Goal: Transaction & Acquisition: Purchase product/service

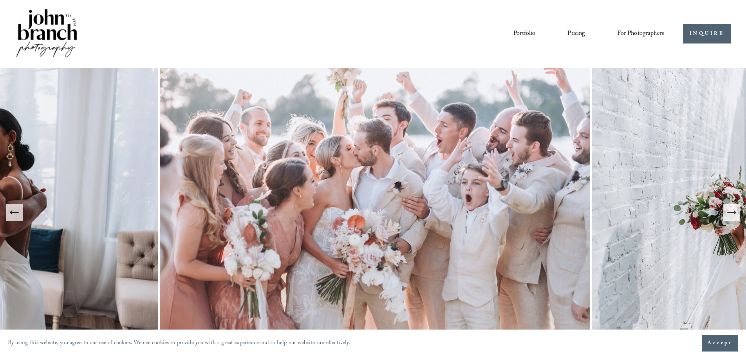
click at [575, 33] on link "Pricing" at bounding box center [577, 33] width 18 height 13
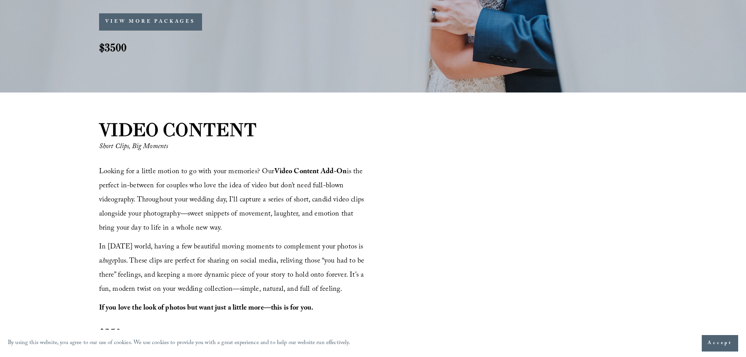
scroll to position [780, 0]
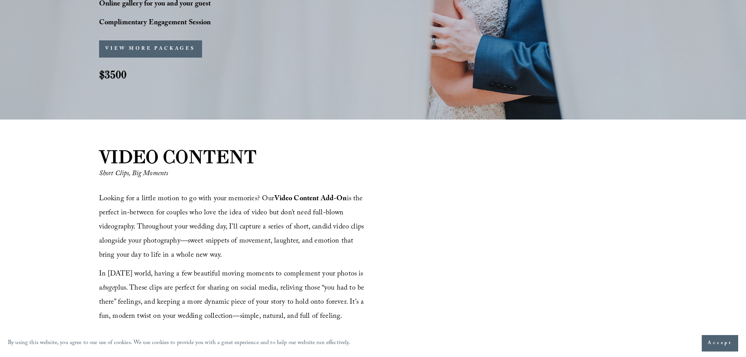
drag, startPoint x: 750, startPoint y: 18, endPoint x: 718, endPoint y: 141, distance: 127.4
click at [718, 141] on html "By using this website, you agree to our use of cookies. We use cookies to provi…" at bounding box center [373, 302] width 746 height 2165
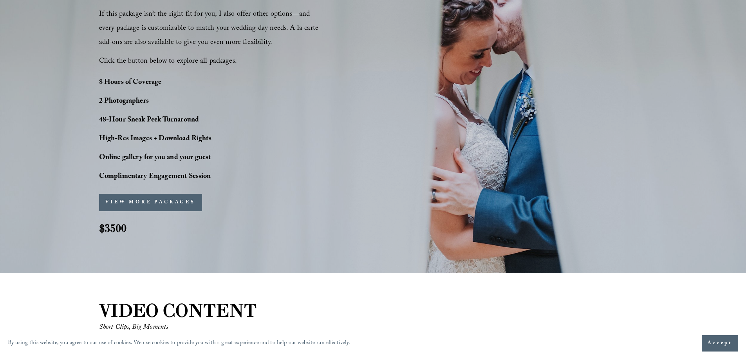
scroll to position [616, 0]
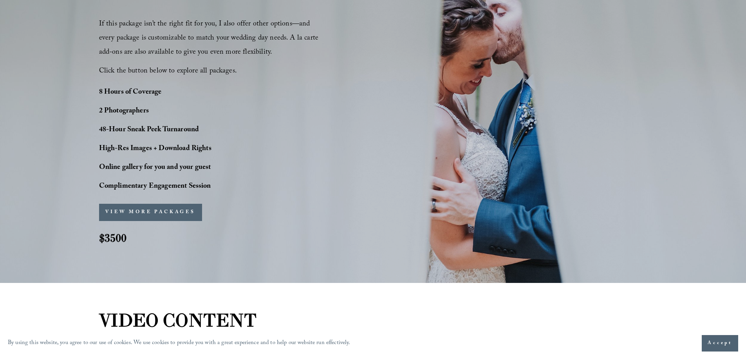
click at [714, 344] on span "Accept" at bounding box center [720, 343] width 25 height 8
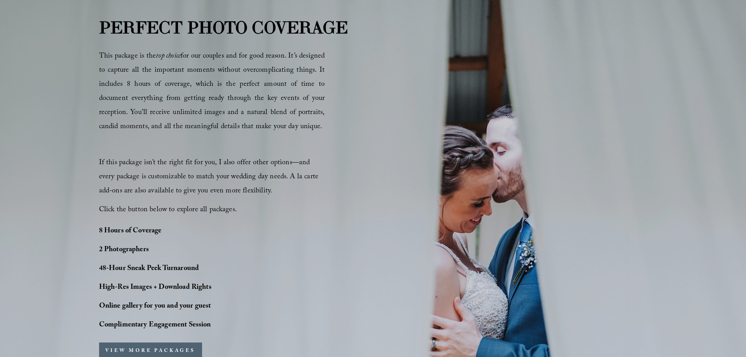
scroll to position [485, 0]
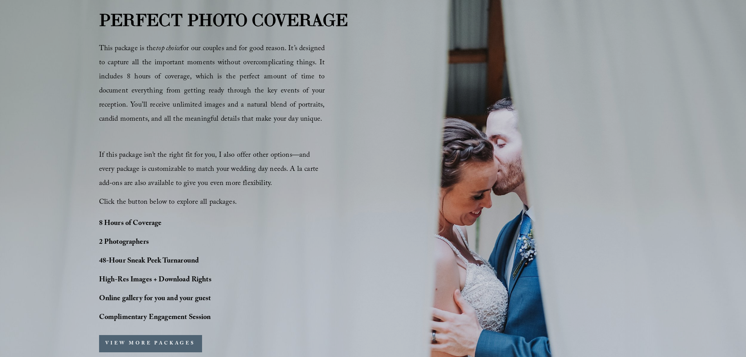
click at [161, 17] on strong "PERFECT PHOTO COVERAGE" at bounding box center [223, 19] width 249 height 21
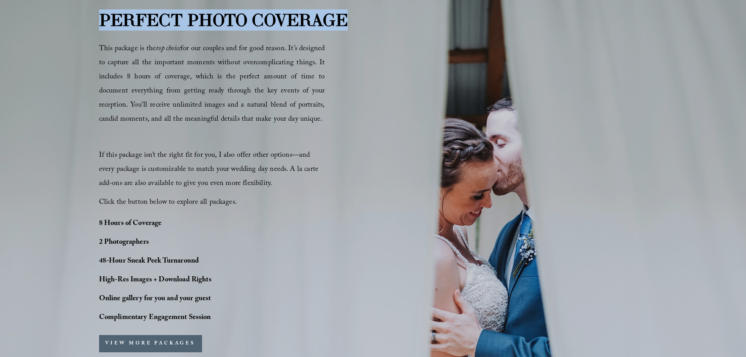
click at [161, 17] on strong "PERFECT PHOTO COVERAGE" at bounding box center [223, 19] width 249 height 21
click at [181, 24] on strong "PERFECT PHOTO COVERAGE" at bounding box center [223, 19] width 249 height 21
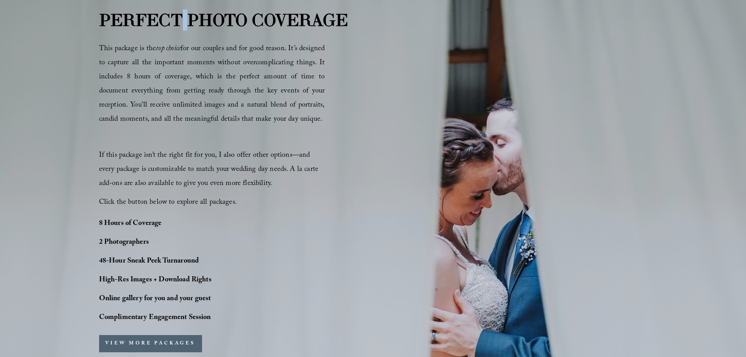
click at [181, 24] on strong "PERFECT PHOTO COVERAGE" at bounding box center [223, 19] width 249 height 21
click at [181, 22] on strong "PERFECT PHOTO COVERAGE" at bounding box center [223, 19] width 249 height 21
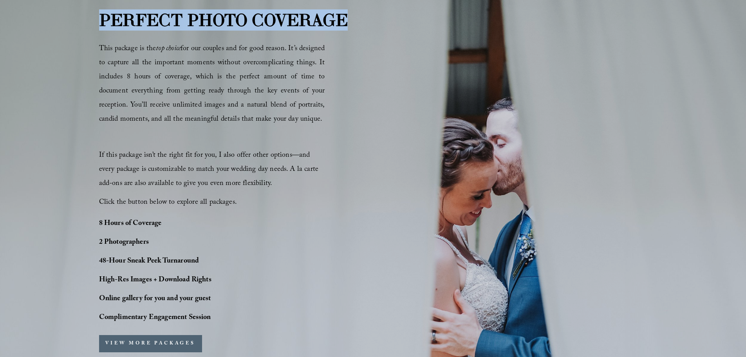
drag, startPoint x: 348, startPoint y: 25, endPoint x: 101, endPoint y: 23, distance: 246.8
click at [101, 23] on strong "PERFECT PHOTO COVERAGE" at bounding box center [223, 19] width 249 height 21
click at [268, 26] on strong "PERFECT PHOTO COVERAGE" at bounding box center [223, 19] width 249 height 21
drag, startPoint x: 348, startPoint y: 25, endPoint x: 62, endPoint y: 14, distance: 286.6
click at [62, 14] on div "PERFECT PHOTO COVERAGE This package is the top choice for our couples and for g…" at bounding box center [373, 198] width 746 height 382
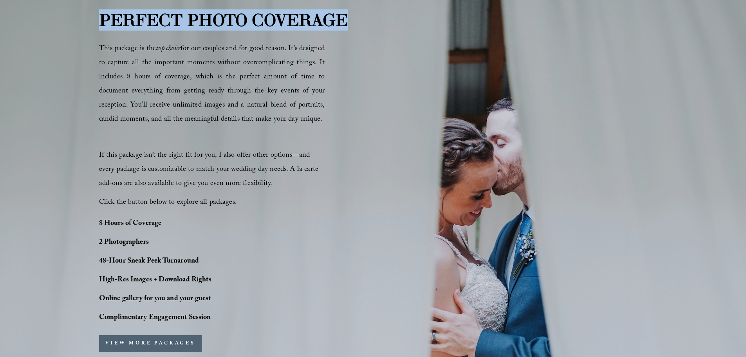
click at [100, 22] on strong "PERFECT PHOTO COVERAGE" at bounding box center [223, 19] width 249 height 21
click at [99, 22] on strong "PERFECT PHOTO COVERAGE" at bounding box center [223, 19] width 249 height 21
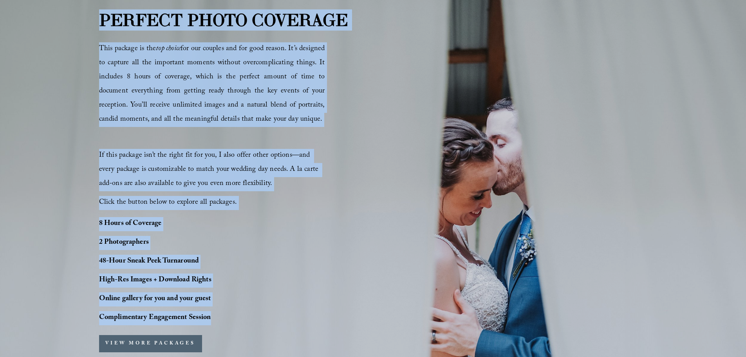
drag, startPoint x: 101, startPoint y: 24, endPoint x: 211, endPoint y: 302, distance: 299.4
click at [211, 302] on div "PERFECT PHOTO COVERAGE This package is the top choice for our couples and for g…" at bounding box center [373, 198] width 746 height 382
drag, startPoint x: 220, startPoint y: 321, endPoint x: 78, endPoint y: 27, distance: 326.1
click at [78, 27] on div "PERFECT PHOTO COVERAGE This package is the top choice for our couples and for g…" at bounding box center [373, 198] width 746 height 382
click at [229, 101] on span "This package is the top choice for our couples and for good reason. It’s design…" at bounding box center [212, 84] width 226 height 83
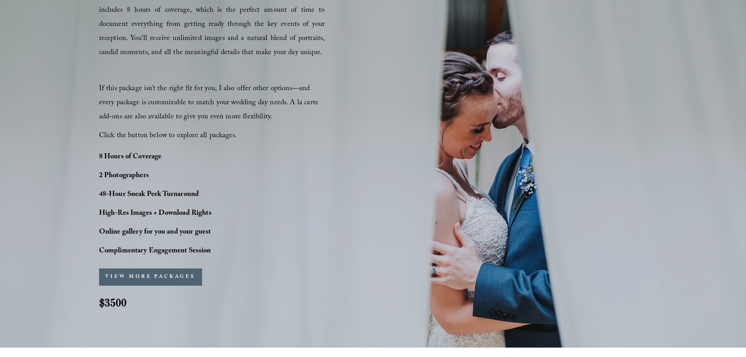
scroll to position [574, 0]
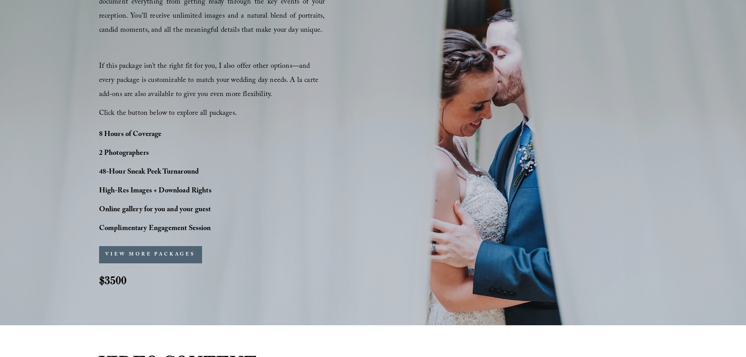
click at [177, 255] on button "VIEW MORE PACKAGES" at bounding box center [150, 254] width 103 height 17
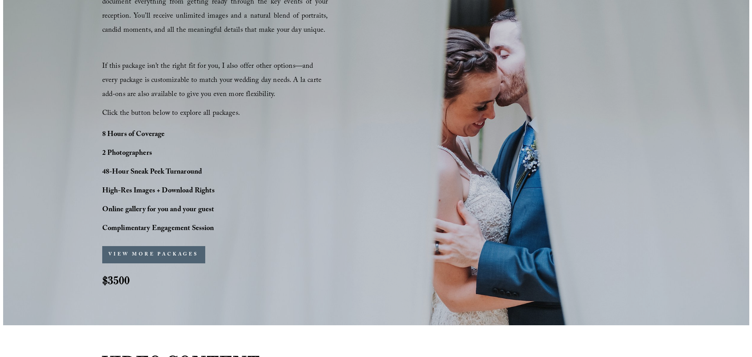
scroll to position [576, 0]
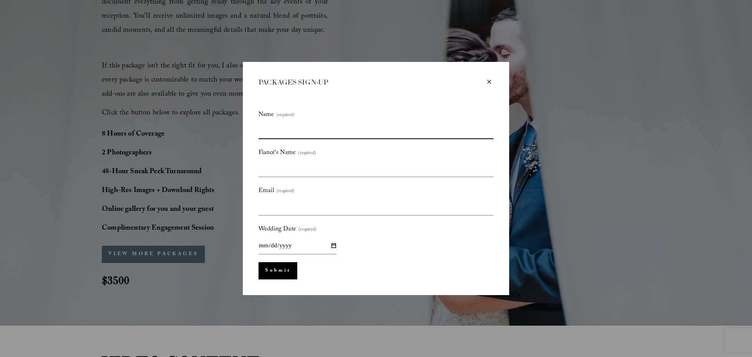
click at [279, 133] on input "Name (required)" at bounding box center [376, 131] width 235 height 16
click at [488, 83] on div "×" at bounding box center [489, 82] width 9 height 9
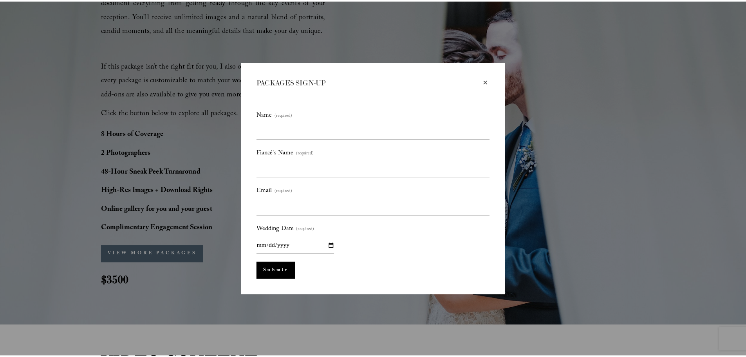
scroll to position [574, 0]
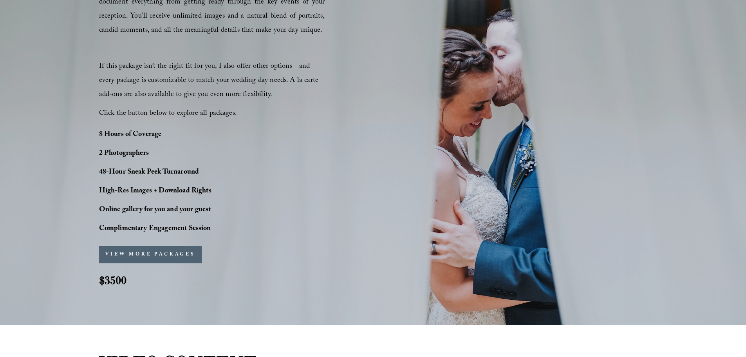
click at [123, 152] on strong "2 Photographers" at bounding box center [124, 154] width 50 height 12
drag, startPoint x: 131, startPoint y: 177, endPoint x: 138, endPoint y: 182, distance: 9.0
click at [132, 178] on strong "48-Hour Sneak Peek Turnaround" at bounding box center [149, 173] width 100 height 12
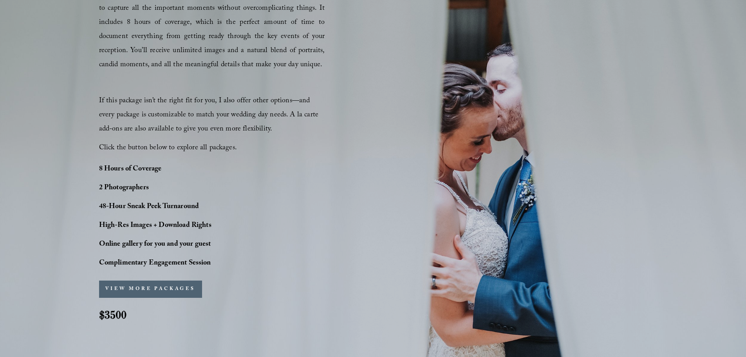
scroll to position [552, 0]
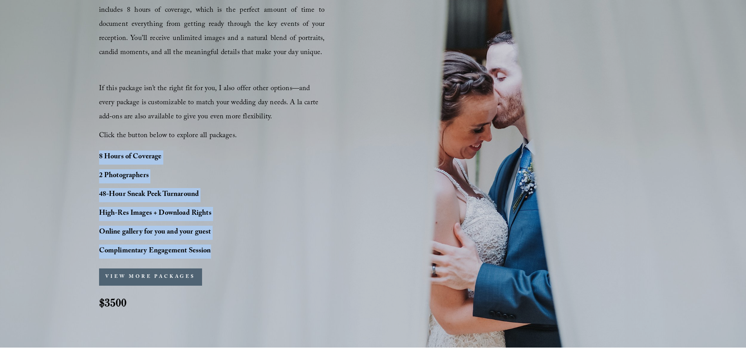
drag, startPoint x: 222, startPoint y: 253, endPoint x: 100, endPoint y: 158, distance: 154.2
click at [100, 158] on div "8 Hours of Coverage 2 Photographers 48-Hour Sneak Peek Turnaround High-Res Imag…" at bounding box center [177, 204] width 157 height 108
copy div "8 Hours of Coverage 2 Photographers 48-Hour Sneak Peek Turnaround High-Res Imag…"
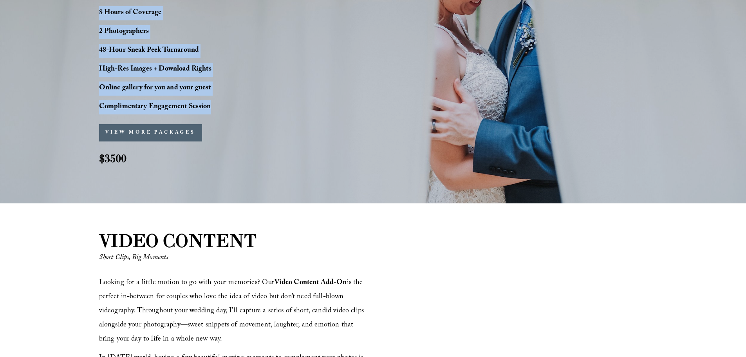
scroll to position [701, 0]
